Goal: Information Seeking & Learning: Learn about a topic

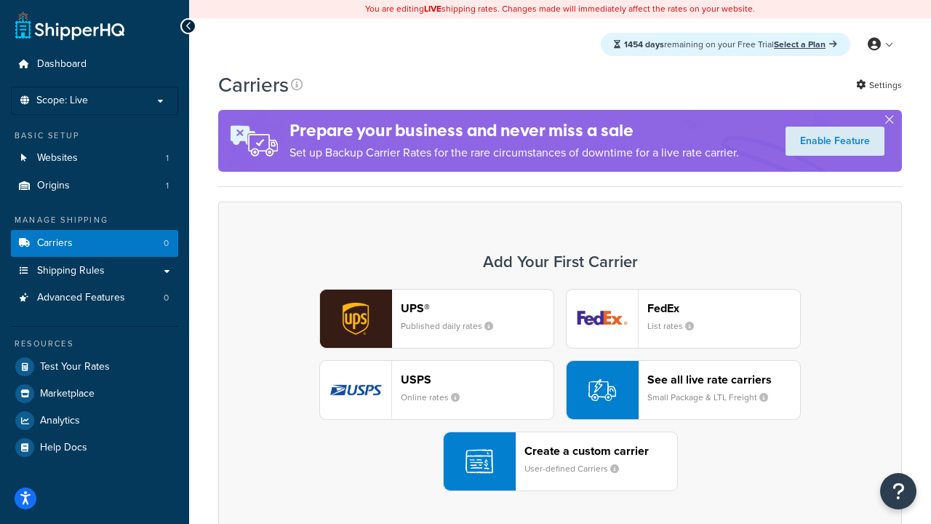
click at [560, 390] on div "UPS® Published daily rates FedEx List rates USPS Online rates See all live rate…" at bounding box center [560, 390] width 653 height 202
click at [724, 308] on header "FedEx" at bounding box center [724, 308] width 153 height 14
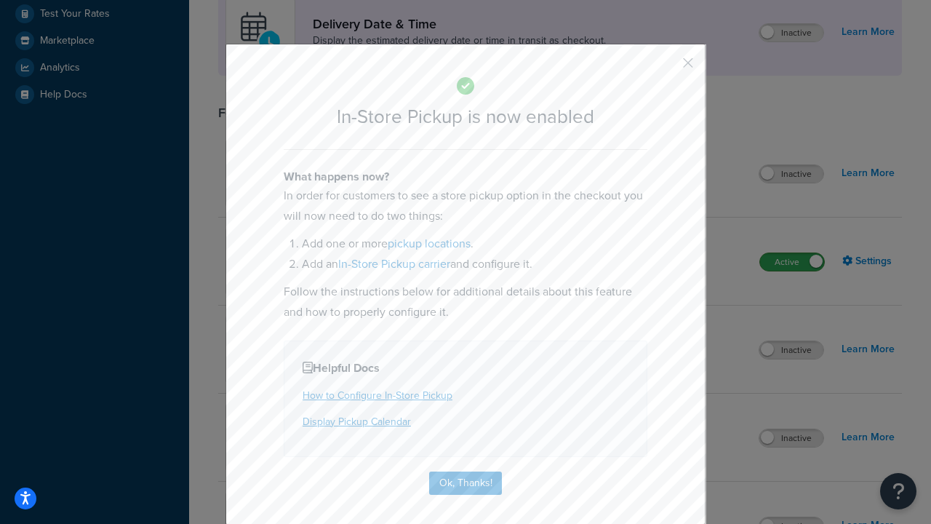
scroll to position [408, 0]
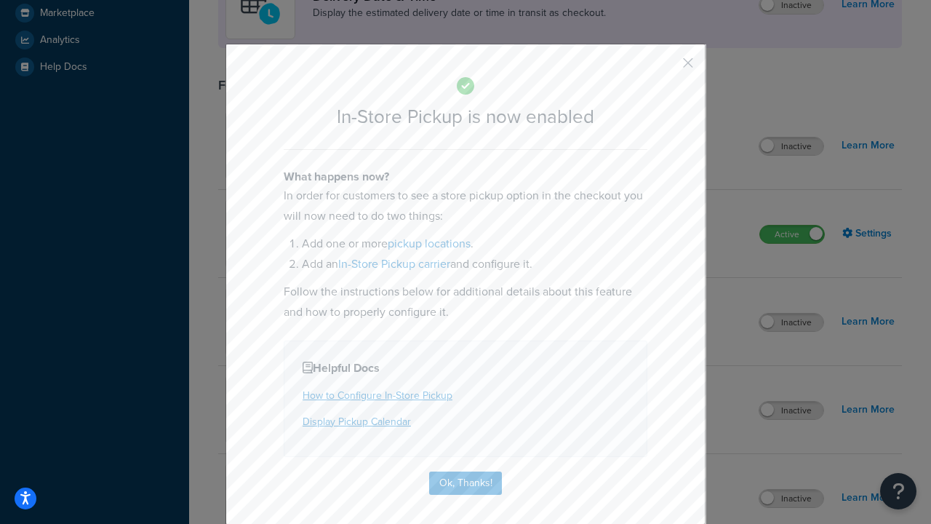
click at [667, 68] on button "button" at bounding box center [667, 68] width 4 height 4
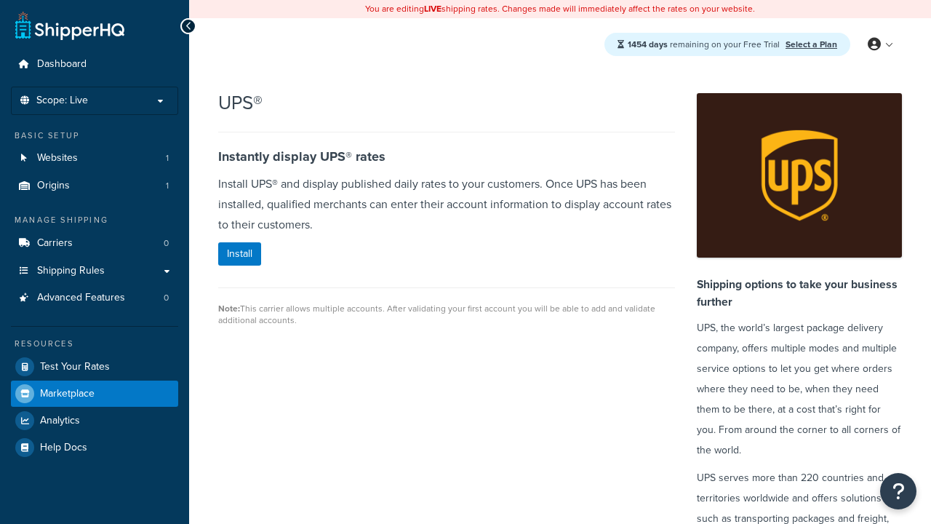
click at [67, 393] on span "Marketplace" at bounding box center [67, 394] width 55 height 12
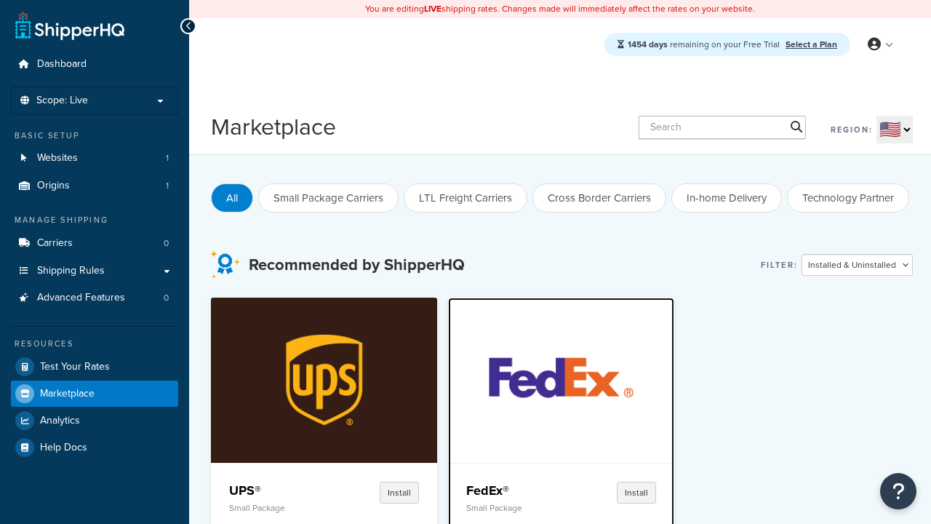
click at [514, 507] on p "Small Package" at bounding box center [514, 508] width 97 height 10
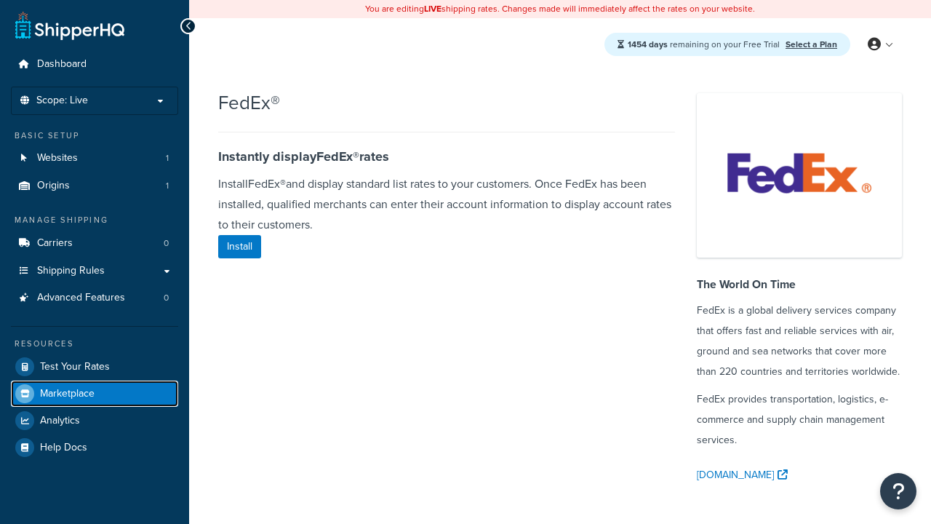
click at [67, 393] on span "Marketplace" at bounding box center [67, 394] width 55 height 12
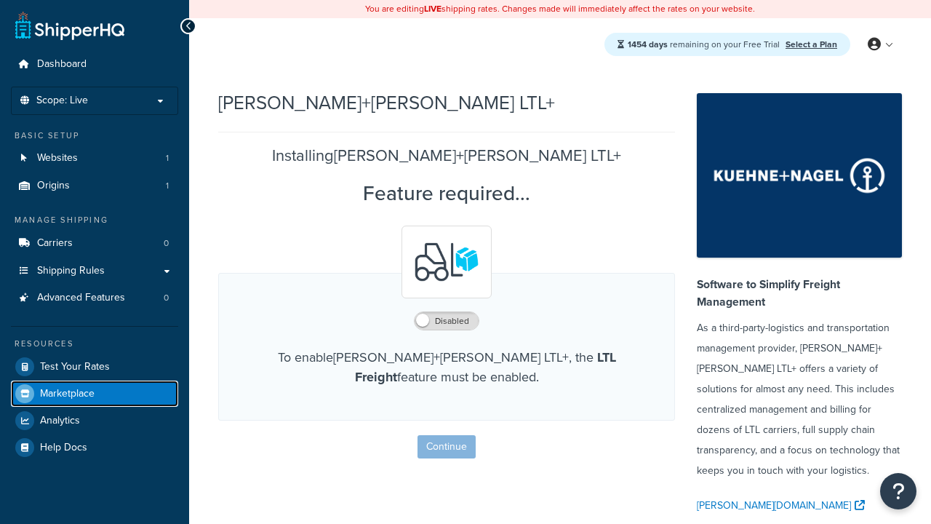
click at [67, 393] on span "Marketplace" at bounding box center [67, 394] width 55 height 12
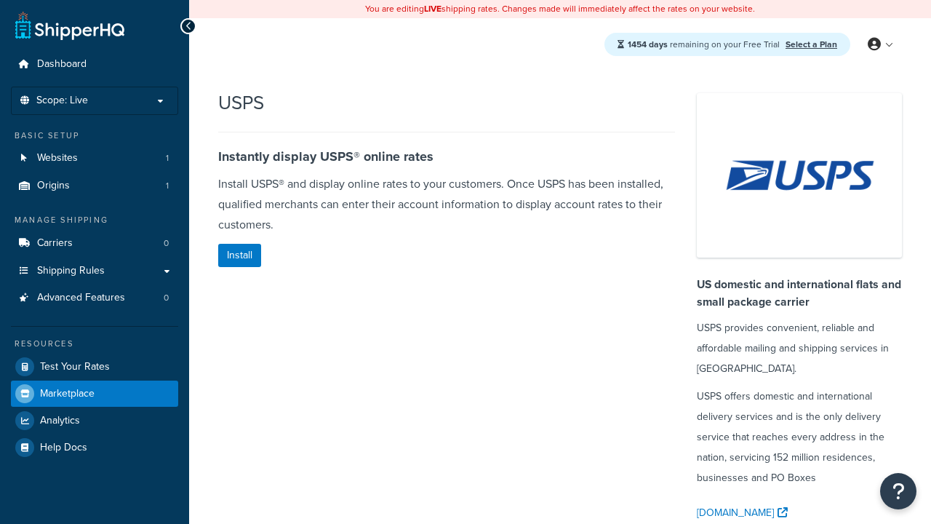
click at [67, 393] on span "Marketplace" at bounding box center [67, 394] width 55 height 12
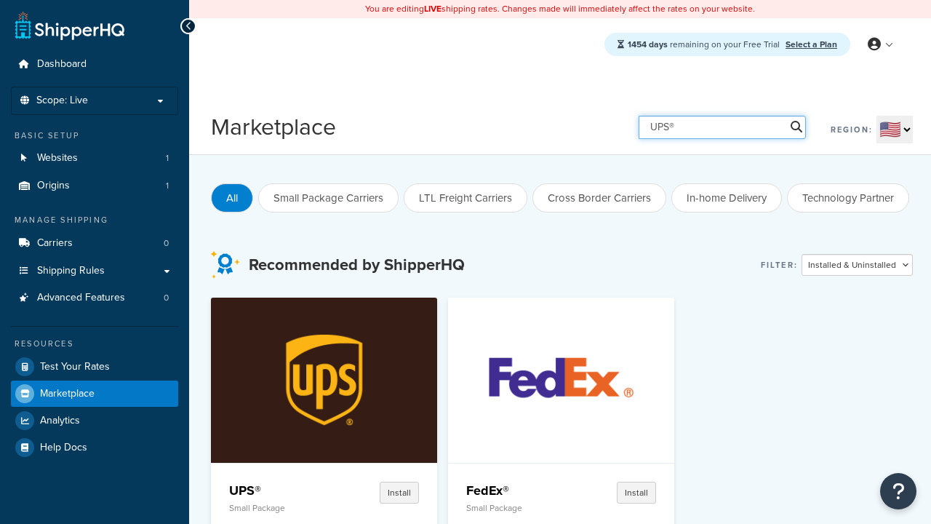
type input "UPS®"
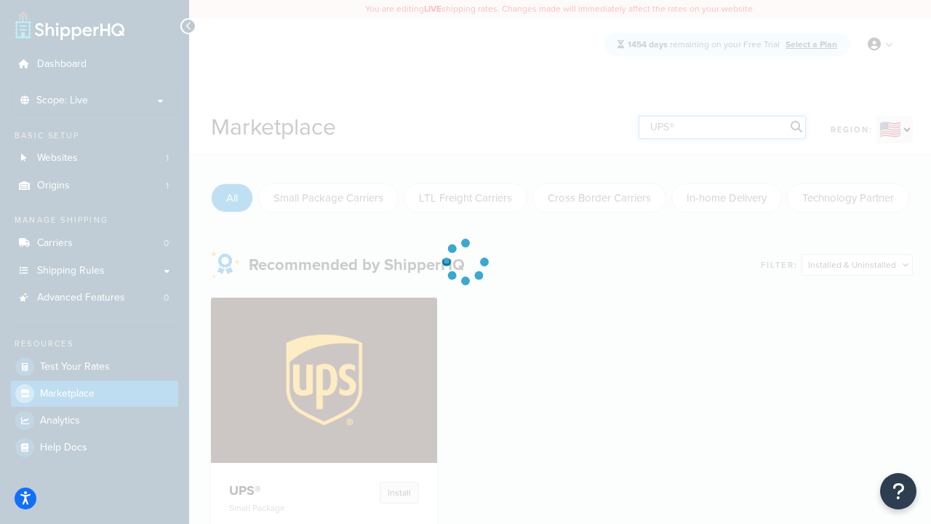
scroll to position [228, 0]
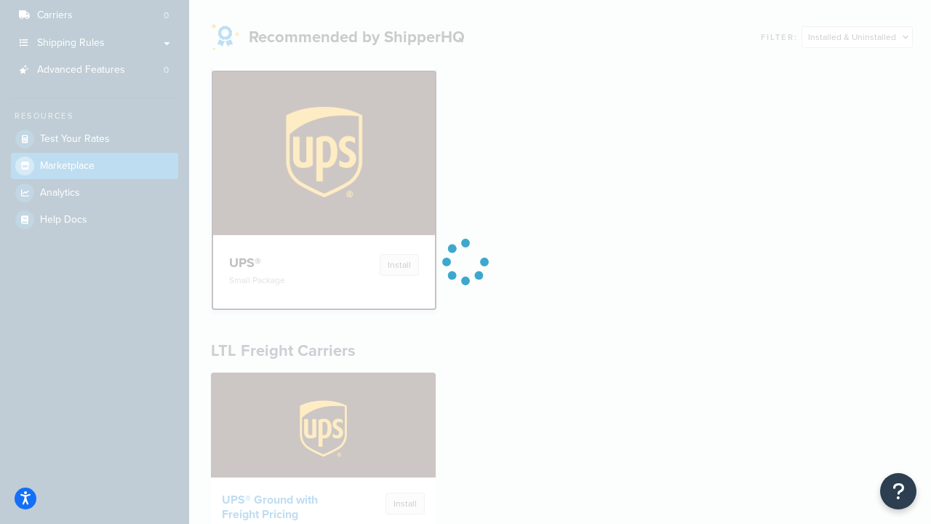
click at [277, 254] on h4 "UPS®" at bounding box center [277, 262] width 97 height 17
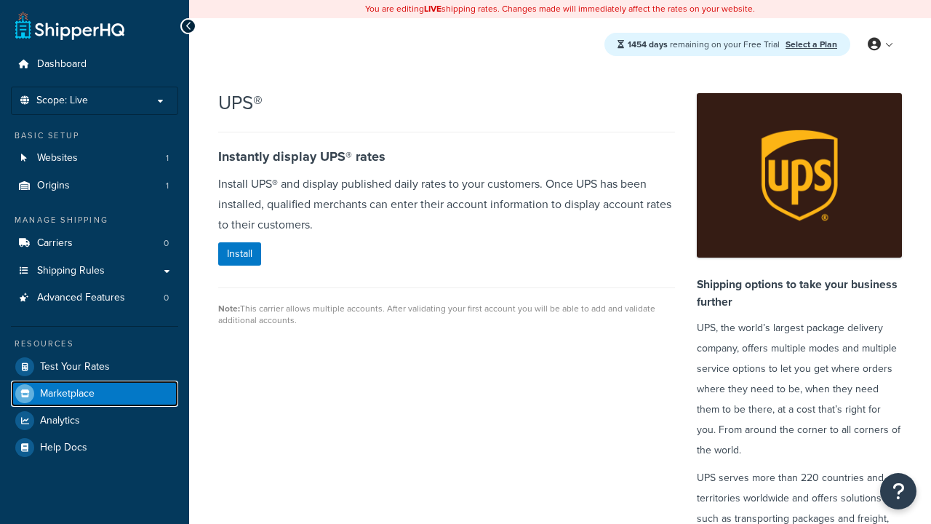
click at [67, 393] on span "Marketplace" at bounding box center [67, 394] width 55 height 12
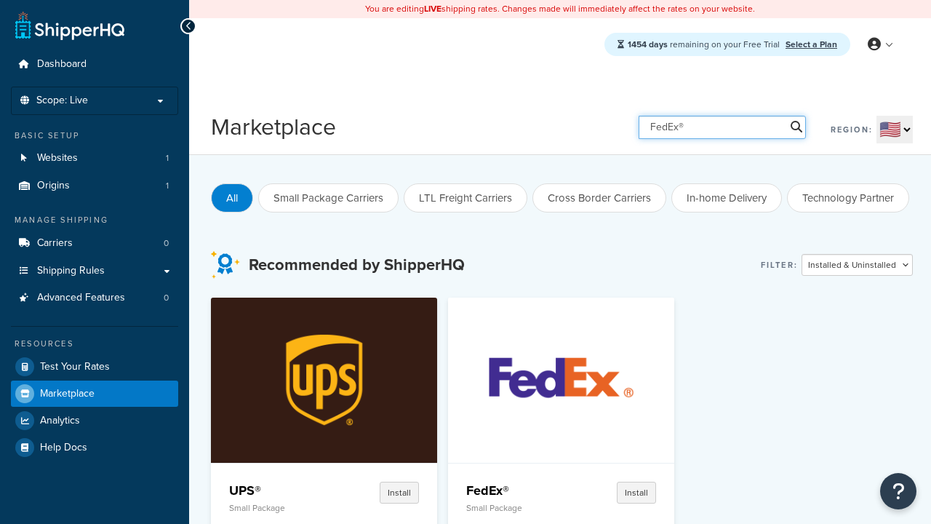
type input "FedEx®"
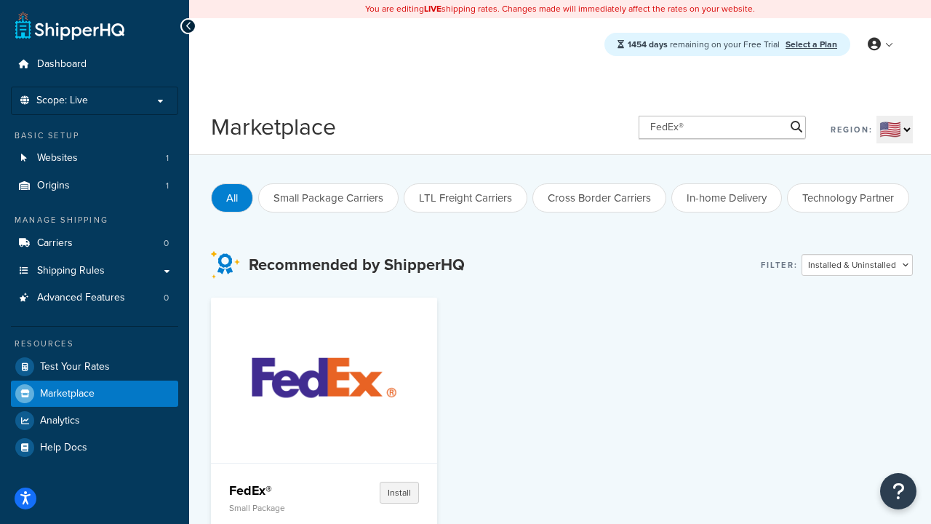
click at [277, 490] on h4 "FedEx®" at bounding box center [277, 490] width 97 height 17
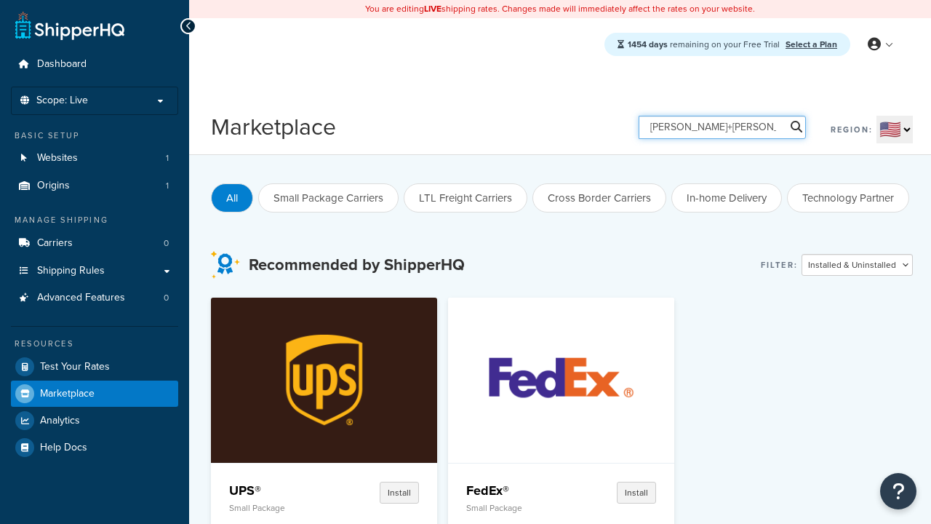
type input "[PERSON_NAME]+[PERSON_NAME] LTL+"
